Goal: Find specific page/section: Find specific page/section

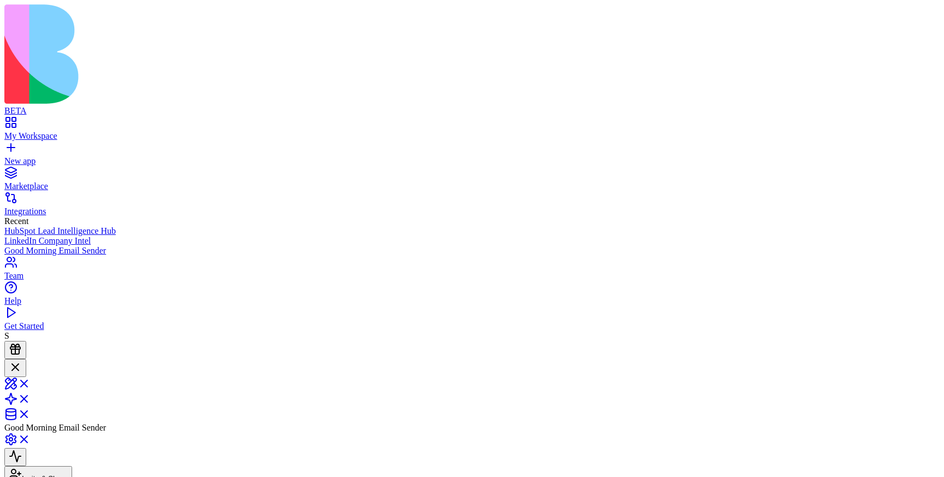
scroll to position [2132, 0]
